Goal: Task Accomplishment & Management: Complete application form

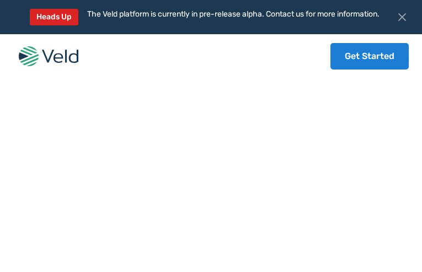
type input "iRYhlFHG"
type input "rudunuhe53@gmail.com"
type input "QjZDfTiNHo"
type input "3660311540"
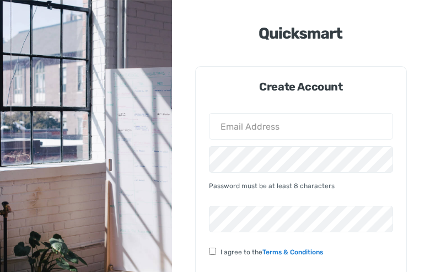
type input "[EMAIL_ADDRESS][DOMAIN_NAME]"
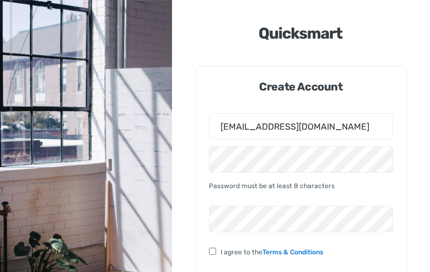
checkbox input "false"
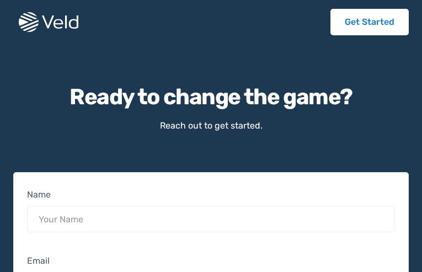
type input "BjRTrlcnHKm"
type input "[EMAIL_ADDRESS][DOMAIN_NAME]"
type input "3476343778"
type input "PKCTYkGdtsoi"
type input "fDgeQUHDn"
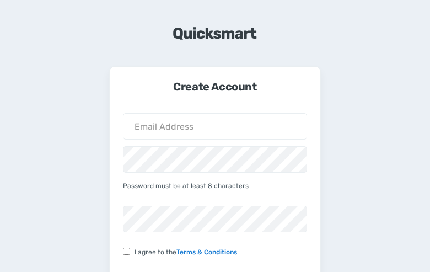
type input "[EMAIL_ADDRESS][DOMAIN_NAME]"
